Goal: Task Accomplishment & Management: Use online tool/utility

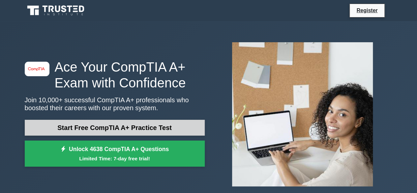
drag, startPoint x: 0, startPoint y: 0, endPoint x: 104, endPoint y: 132, distance: 168.5
click at [104, 132] on link "Start Free CompTIA A+ Practice Test" at bounding box center [115, 128] width 180 height 16
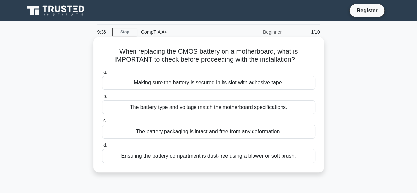
click at [187, 108] on div "The battery type and voltage match the motherboard specifications." at bounding box center [209, 107] width 214 height 14
click at [102, 99] on input "b. The battery type and voltage match the motherboard specifications." at bounding box center [102, 96] width 0 height 4
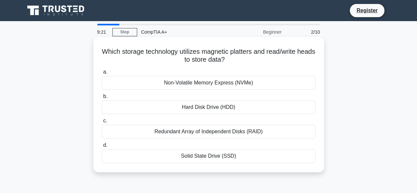
click at [211, 135] on div "Redundant Array of Independent Disks (RAID)" at bounding box center [209, 132] width 214 height 14
click at [102, 123] on input "c. Redundant Array of Independent Disks (RAID)" at bounding box center [102, 121] width 0 height 4
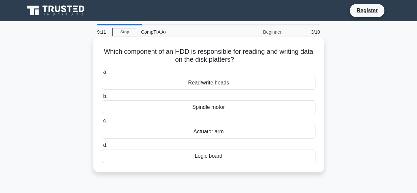
click at [217, 107] on div "Spindle motor" at bounding box center [209, 107] width 214 height 14
click at [102, 99] on input "b. Spindle motor" at bounding box center [102, 96] width 0 height 4
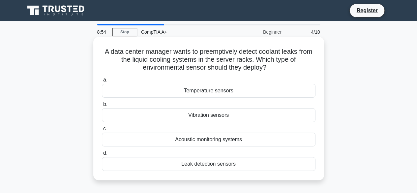
click at [222, 165] on div "Leak detection sensors" at bounding box center [209, 164] width 214 height 14
click at [102, 155] on input "d. Leak detection sensors" at bounding box center [102, 153] width 0 height 4
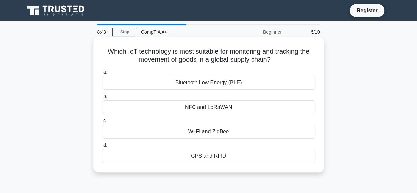
click at [231, 156] on div "GPS and RFID" at bounding box center [209, 156] width 214 height 14
click at [102, 147] on input "d. GPS and RFID" at bounding box center [102, 145] width 0 height 4
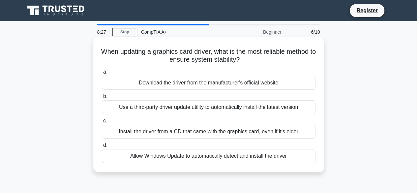
click at [176, 85] on div "Download the driver from the manufacturer's official website" at bounding box center [209, 83] width 214 height 14
click at [102, 74] on input "a. Download the driver from the manufacturer's official website" at bounding box center [102, 72] width 0 height 4
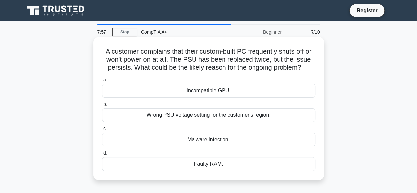
click at [214, 119] on div "Wrong PSU voltage setting for the customer's region." at bounding box center [209, 115] width 214 height 14
click at [102, 106] on input "b. Wrong PSU voltage setting for the customer's region." at bounding box center [102, 104] width 0 height 4
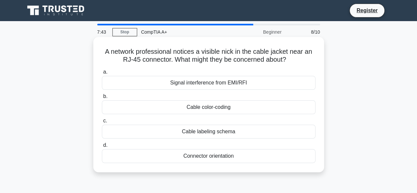
click at [233, 108] on div "Cable color-coding" at bounding box center [209, 107] width 214 height 14
click at [102, 99] on input "b. Cable color-coding" at bounding box center [102, 96] width 0 height 4
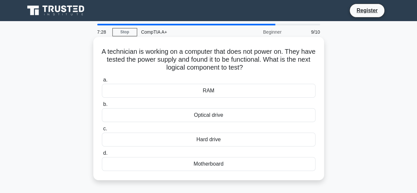
click at [227, 165] on div "Motherboard" at bounding box center [209, 164] width 214 height 14
click at [102, 155] on input "d. Motherboard" at bounding box center [102, 153] width 0 height 4
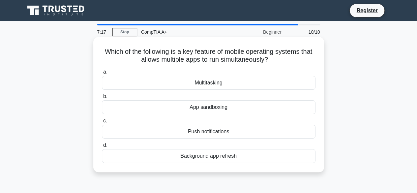
click at [215, 86] on div "Multitasking" at bounding box center [209, 83] width 214 height 14
click at [102, 74] on input "a. Multitasking" at bounding box center [102, 72] width 0 height 4
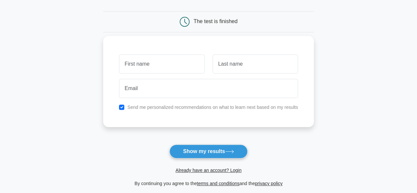
scroll to position [66, 0]
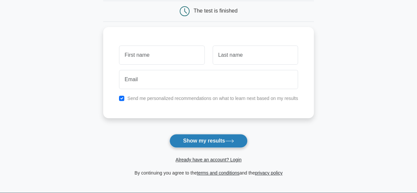
click at [214, 140] on button "Show my results" at bounding box center [208, 141] width 78 height 14
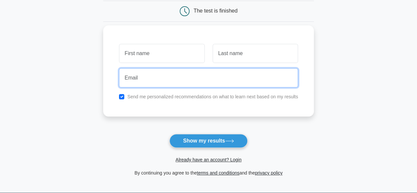
click at [221, 79] on input "email" at bounding box center [208, 77] width 179 height 19
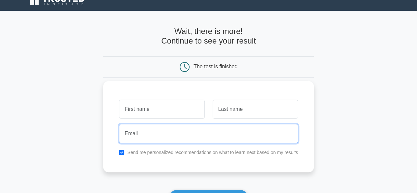
scroll to position [0, 0]
